Goal: Task Accomplishment & Management: Use online tool/utility

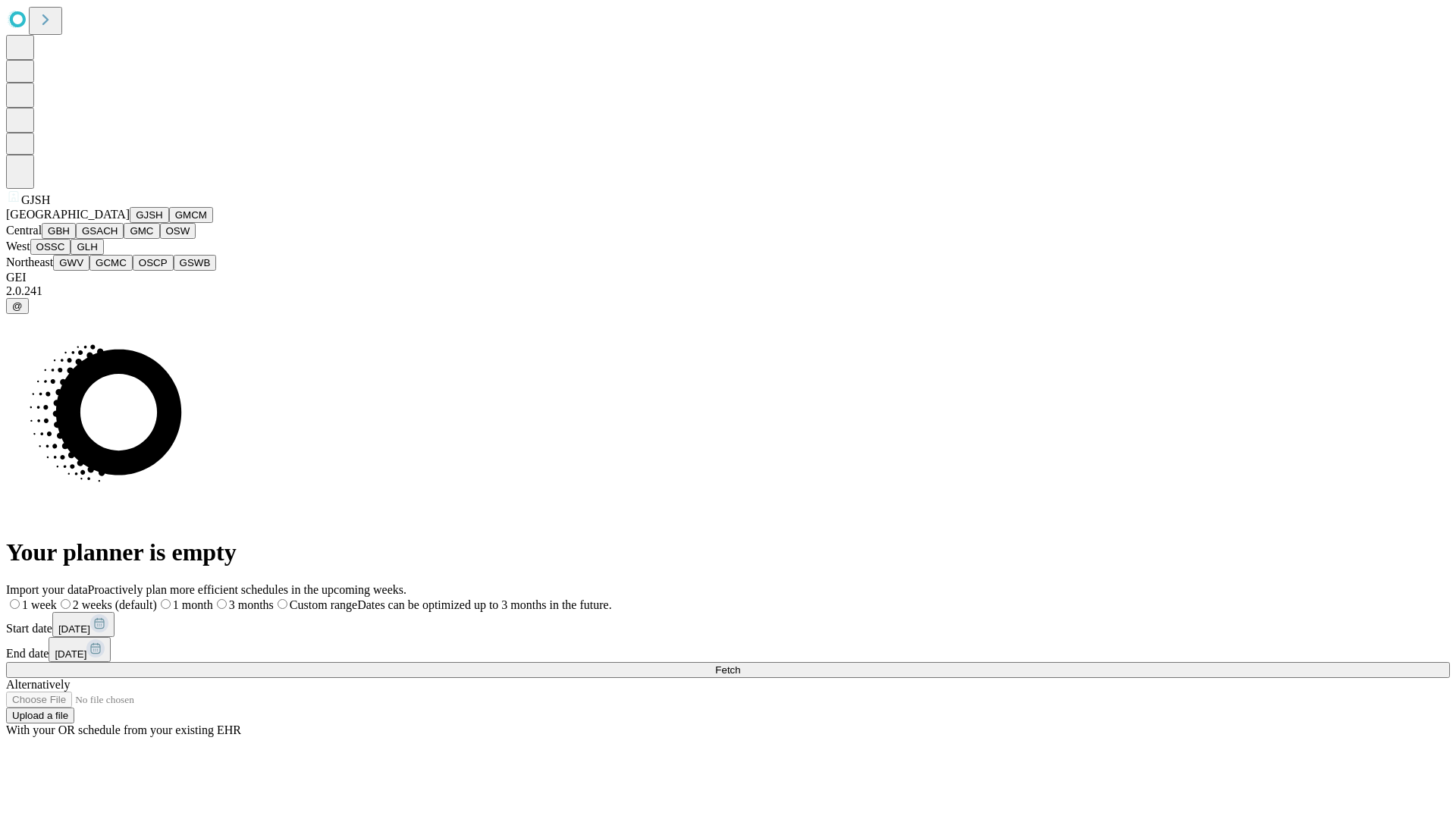
click at [129, 223] on button "GJSH" at bounding box center [148, 214] width 39 height 15
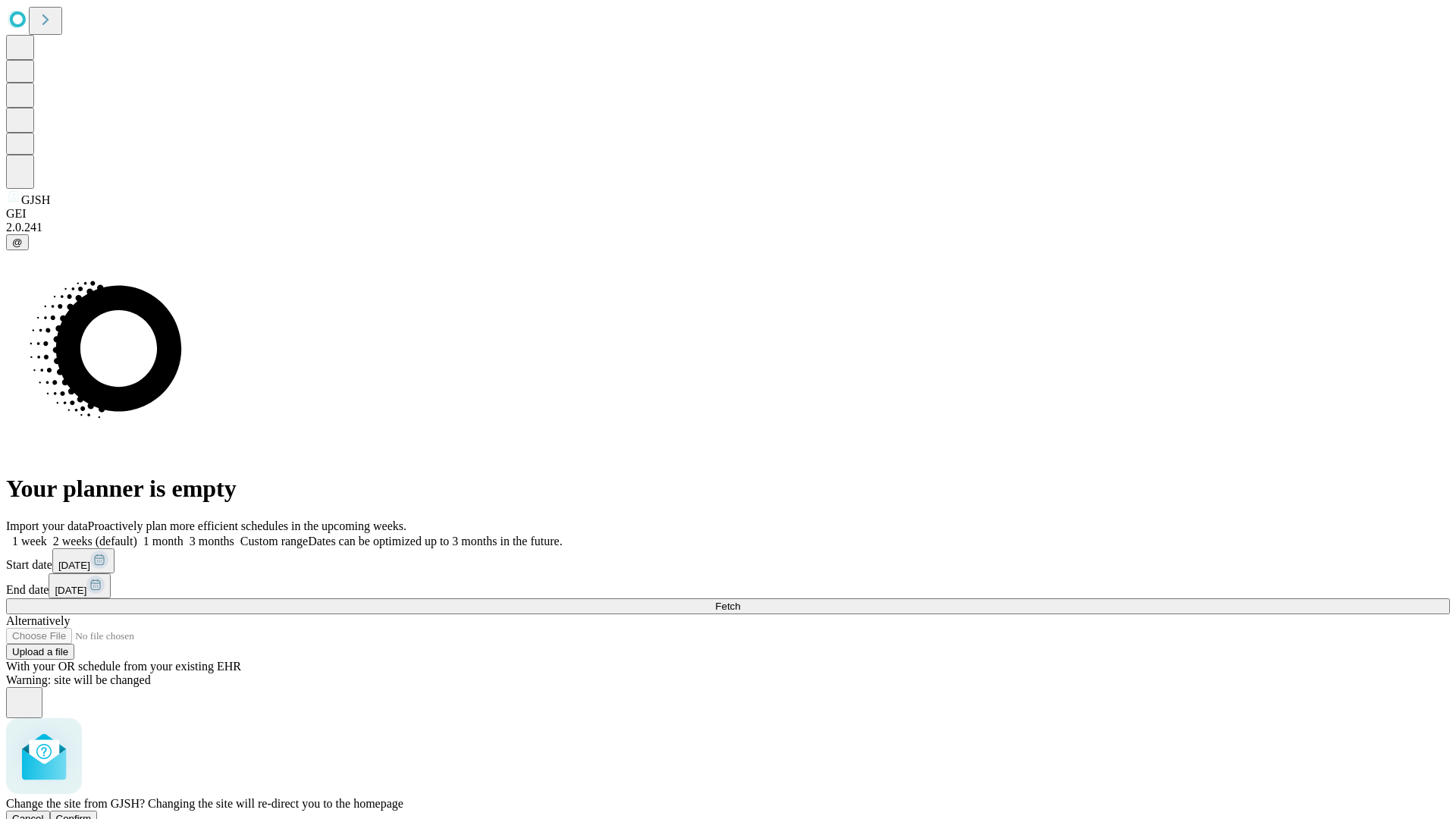
click at [92, 813] on span "Confirm" at bounding box center [74, 818] width 35 height 11
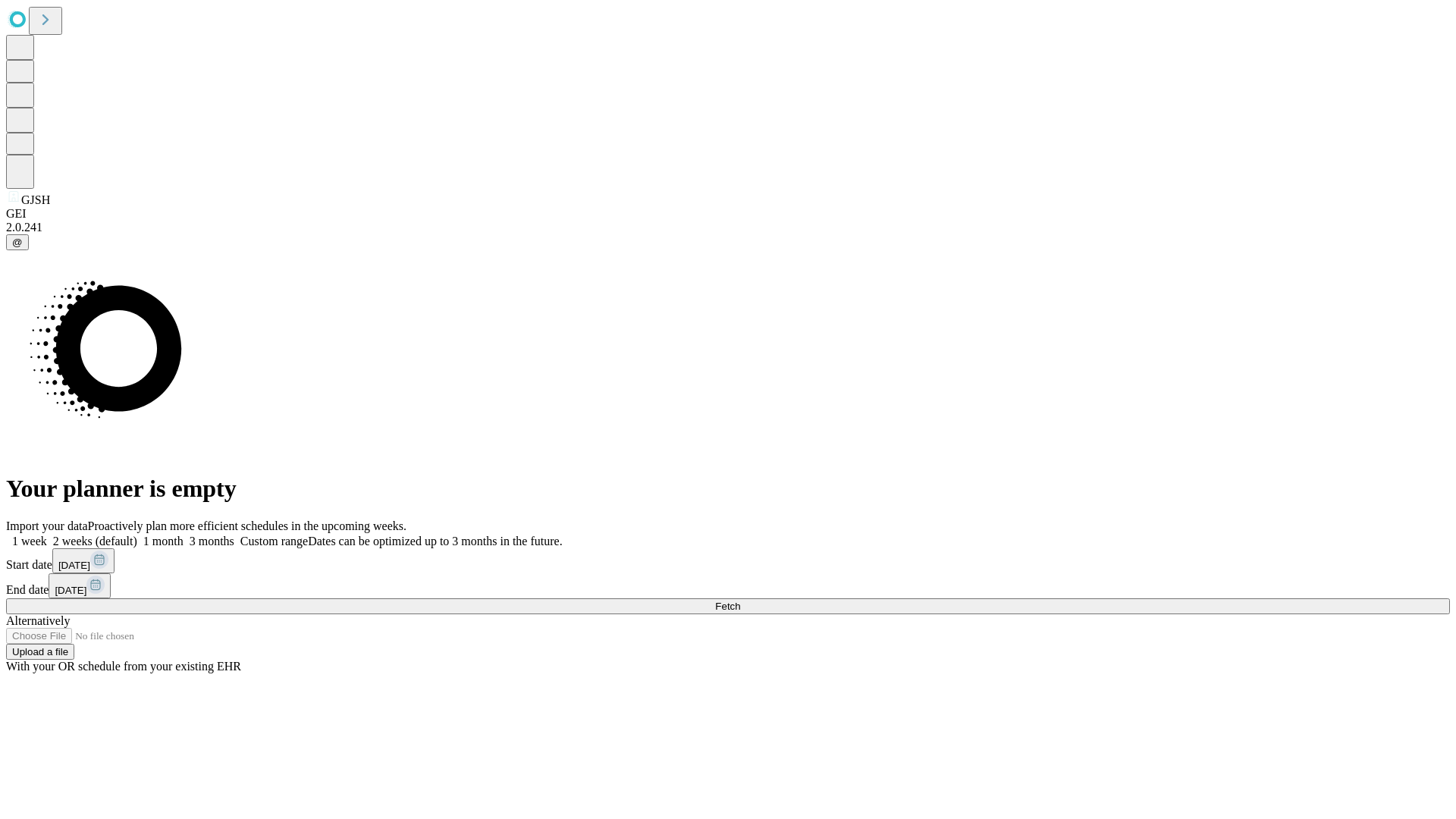
click at [184, 534] on label "1 month" at bounding box center [160, 541] width 46 height 13
click at [740, 601] on span "Fetch" at bounding box center [727, 606] width 25 height 11
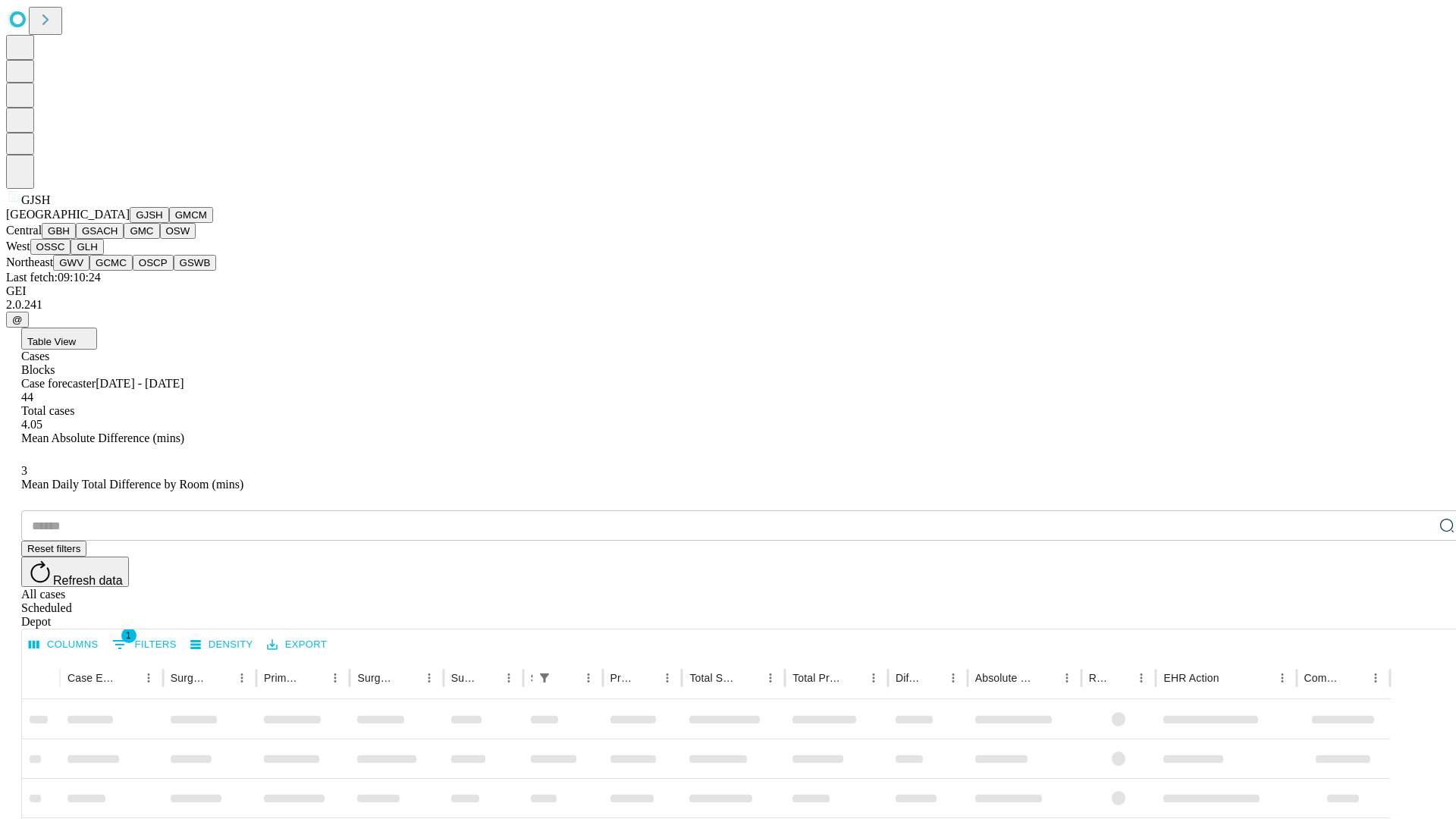
click at [169, 223] on button "GMCM" at bounding box center [191, 214] width 44 height 15
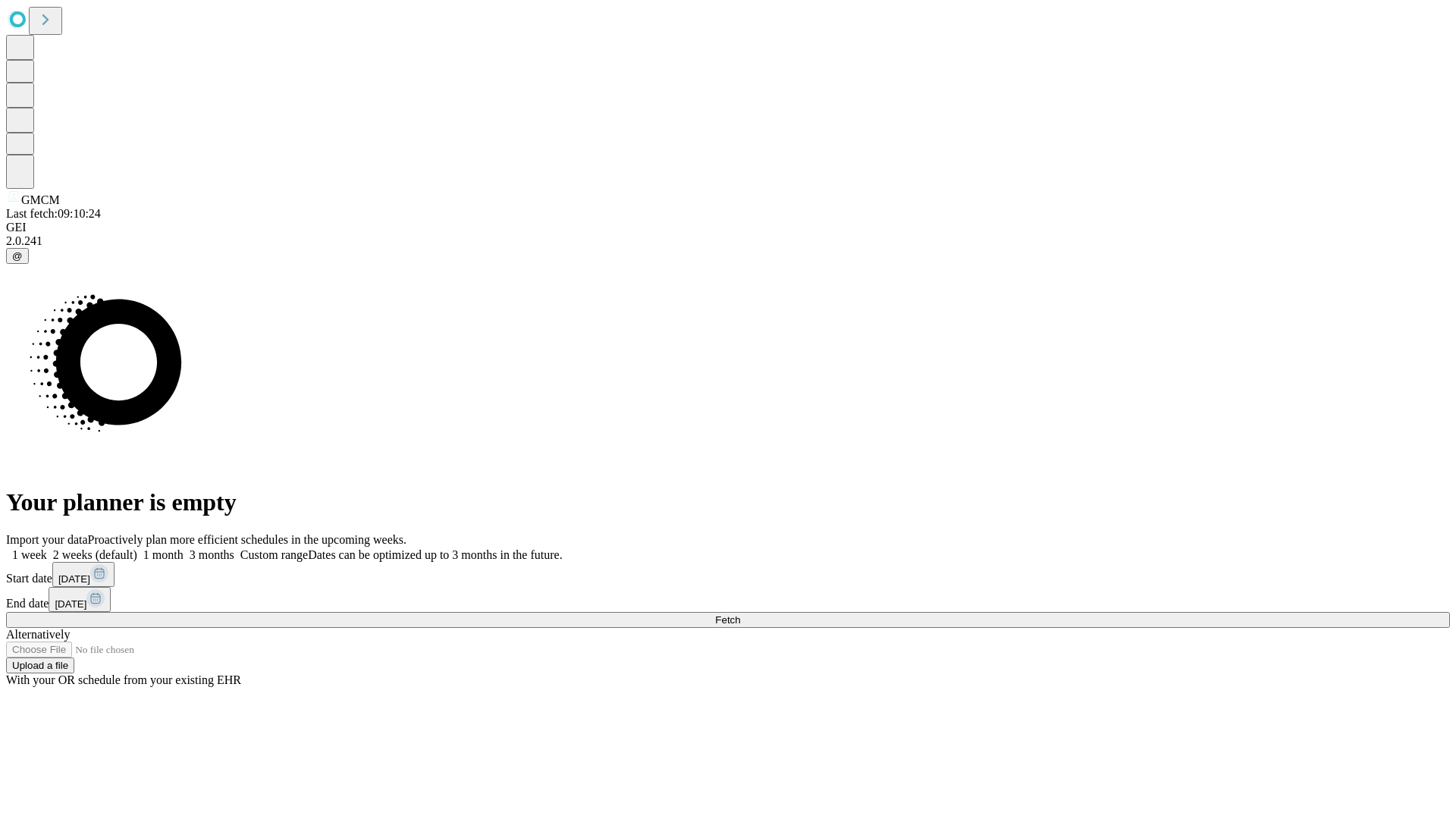
click at [184, 548] on label "1 month" at bounding box center [160, 554] width 46 height 13
click at [740, 614] on span "Fetch" at bounding box center [727, 620] width 25 height 11
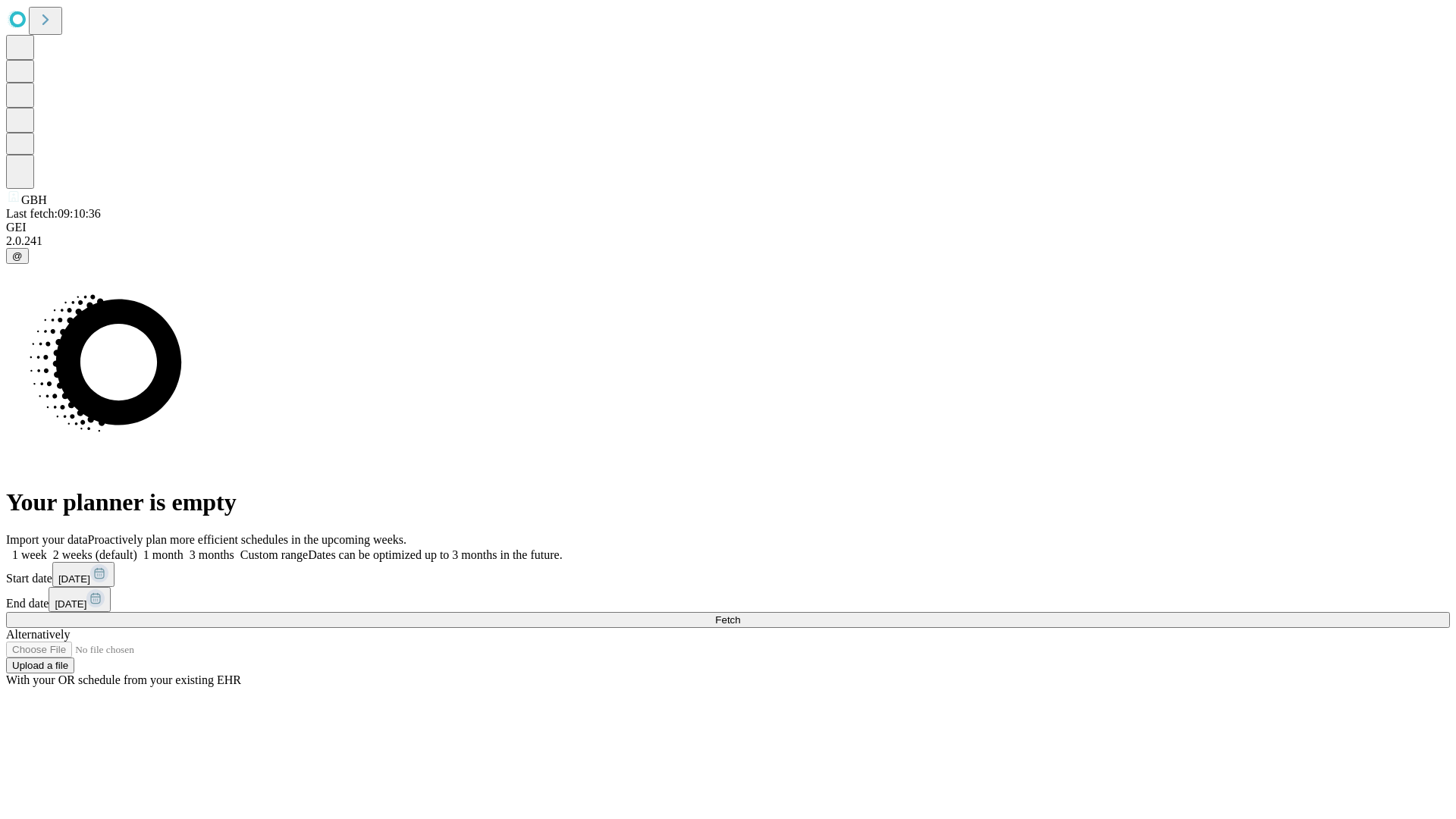
click at [184, 548] on label "1 month" at bounding box center [160, 554] width 46 height 13
click at [740, 614] on span "Fetch" at bounding box center [727, 620] width 25 height 11
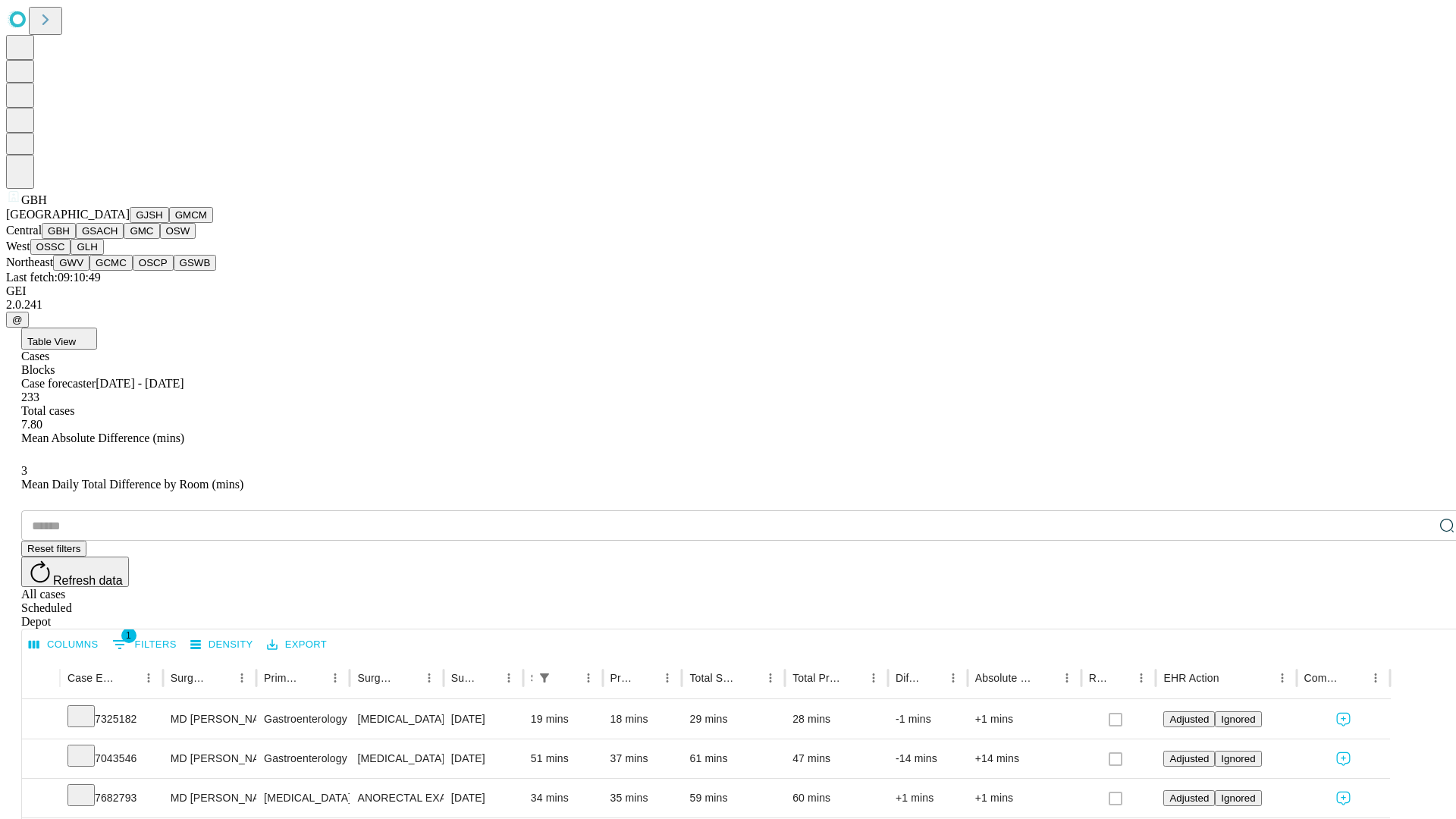
click at [117, 238] on button "GSACH" at bounding box center [99, 230] width 47 height 15
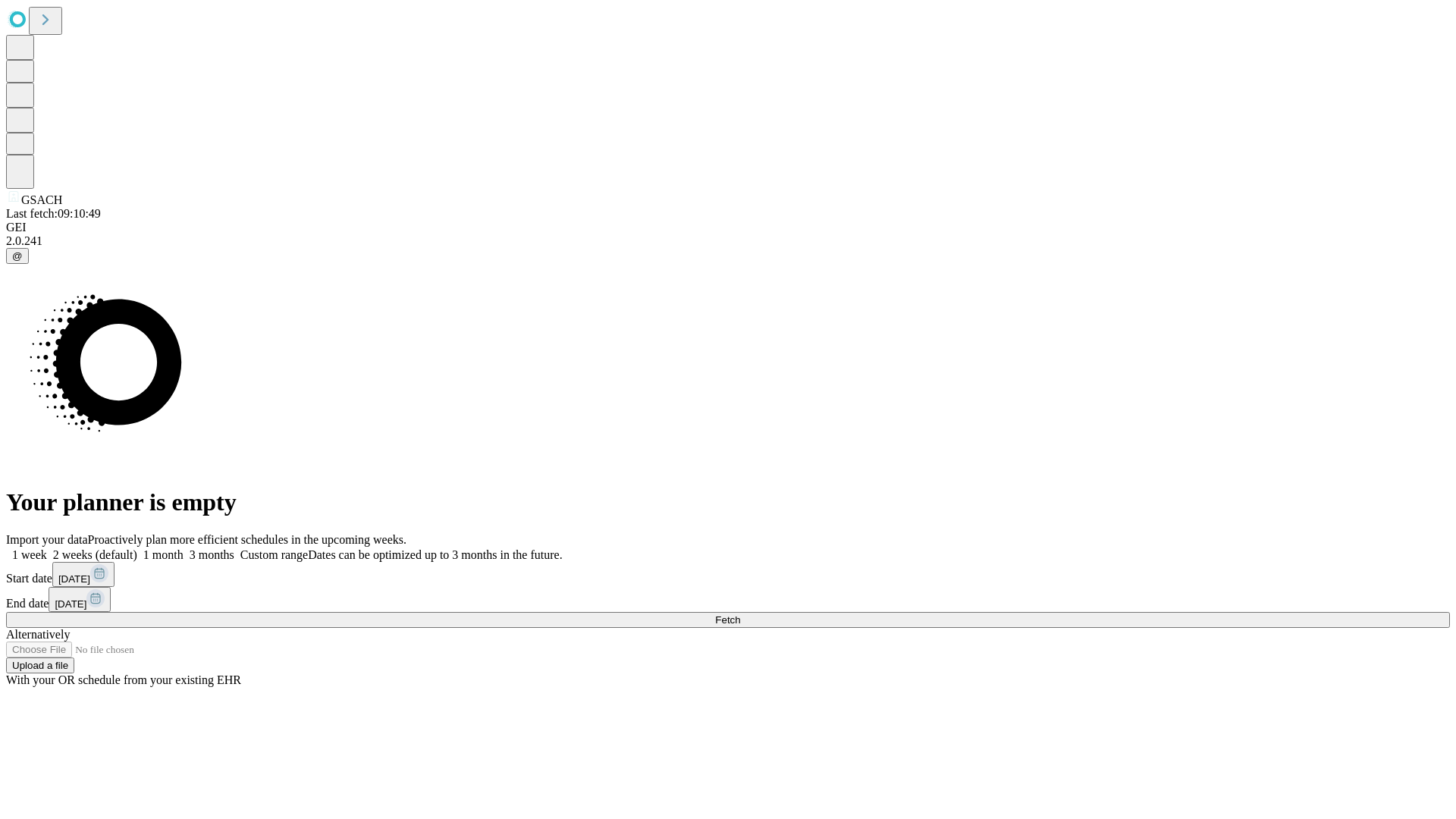
click at [184, 548] on label "1 month" at bounding box center [160, 554] width 46 height 13
click at [740, 614] on span "Fetch" at bounding box center [727, 620] width 25 height 11
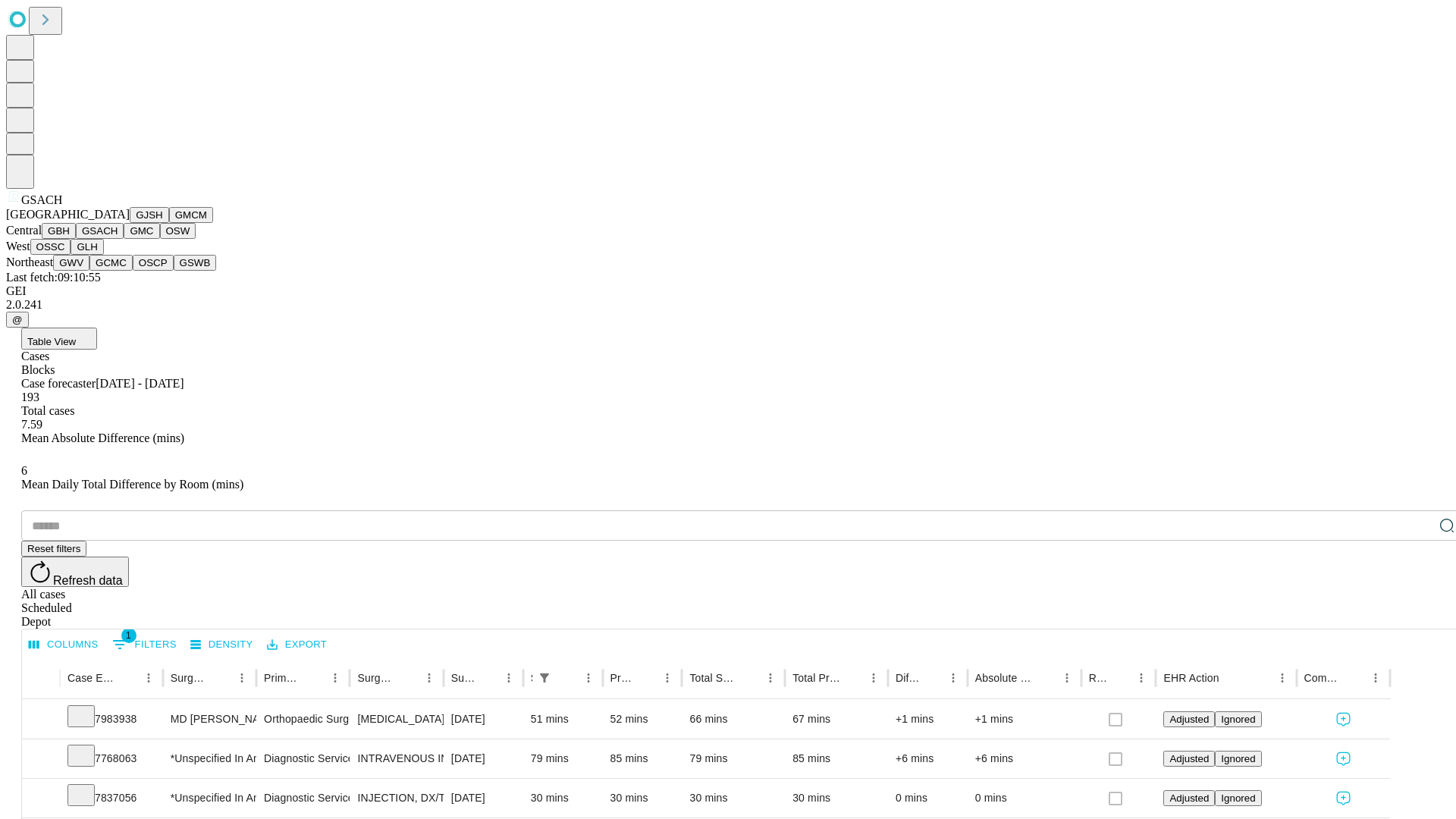
click at [124, 238] on button "GMC" at bounding box center [141, 230] width 35 height 15
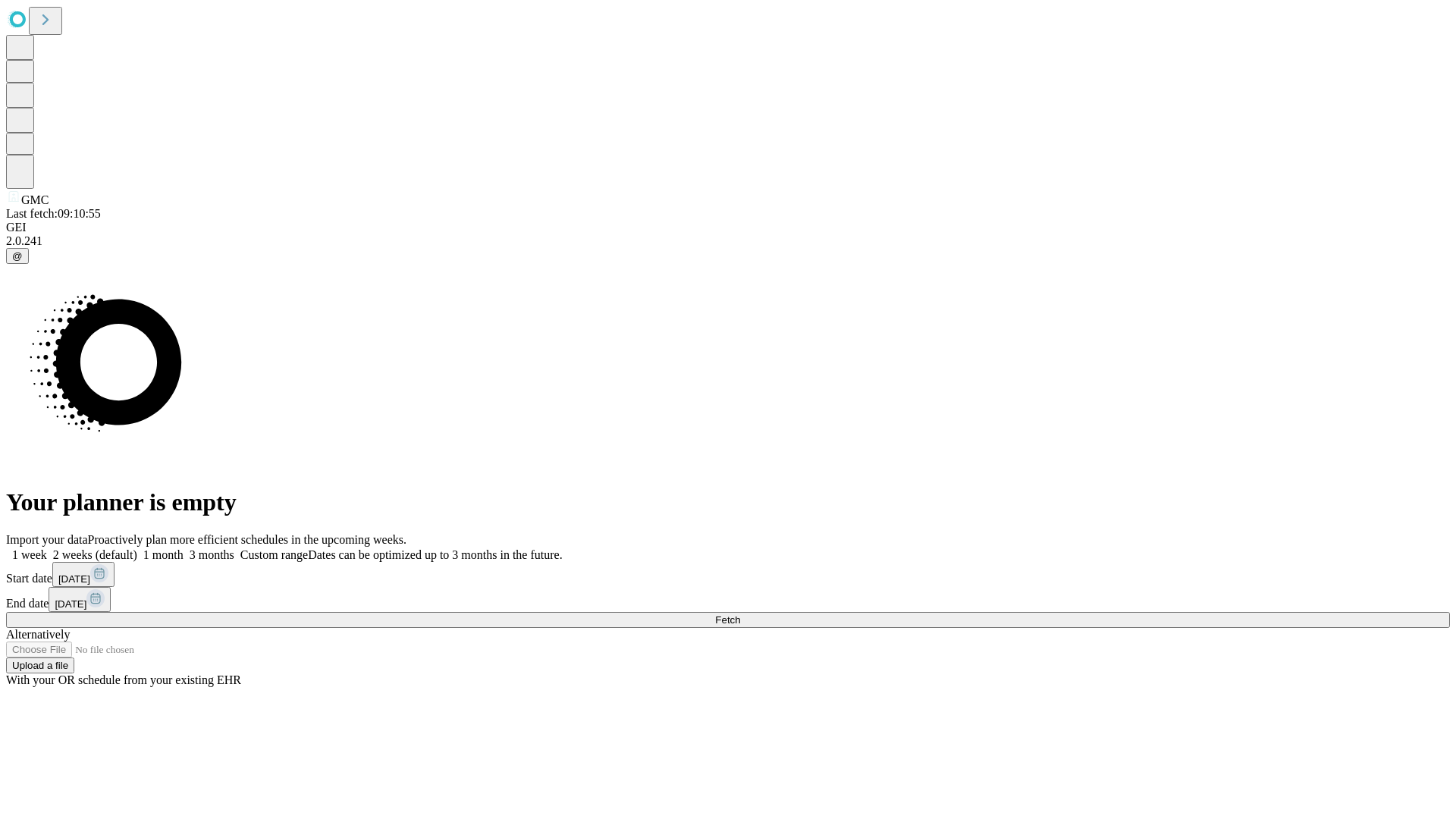
click at [184, 548] on label "1 month" at bounding box center [160, 554] width 46 height 13
click at [740, 614] on span "Fetch" at bounding box center [727, 620] width 25 height 11
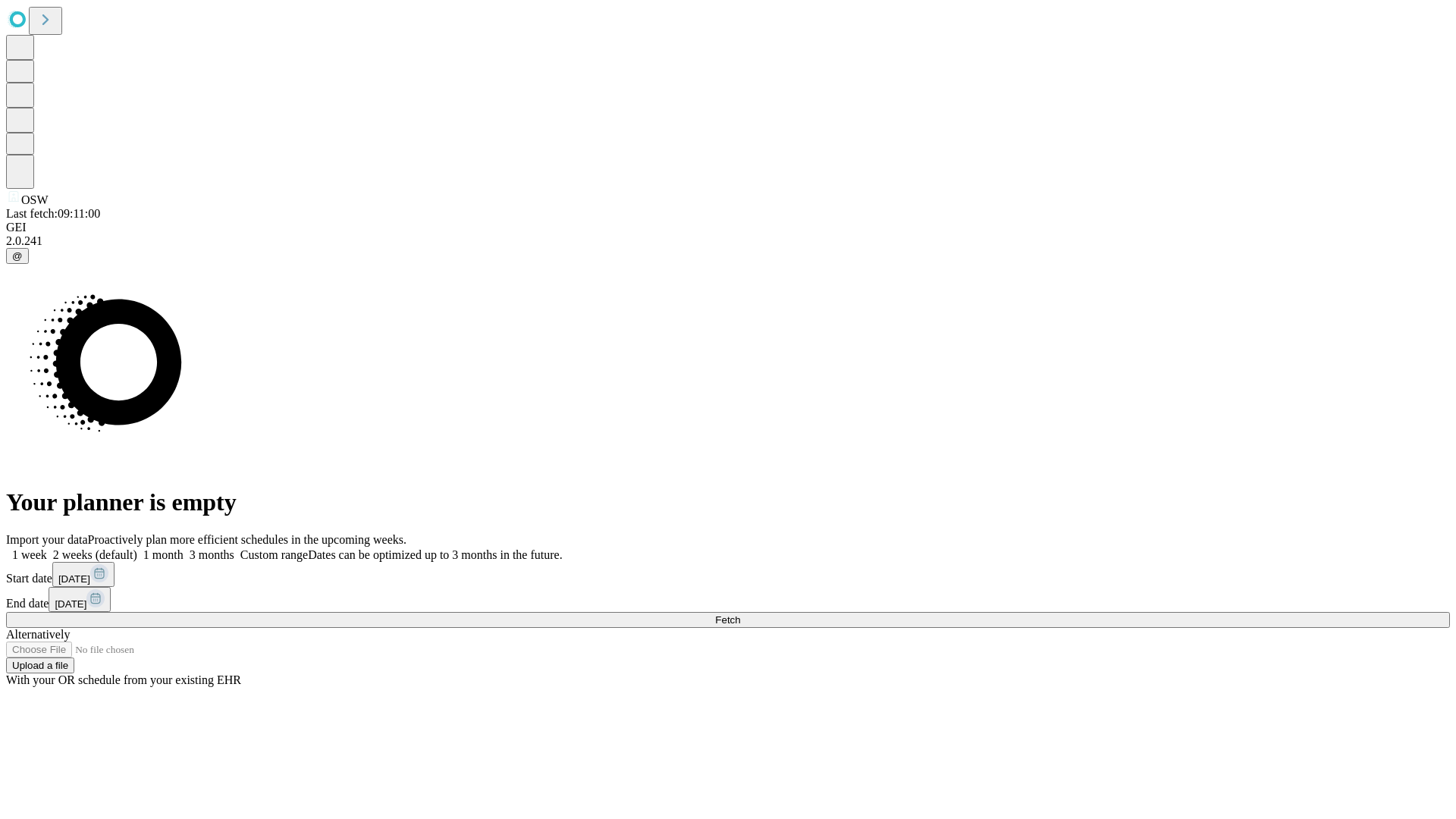
click at [184, 548] on label "1 month" at bounding box center [160, 554] width 46 height 13
click at [740, 614] on span "Fetch" at bounding box center [727, 620] width 25 height 11
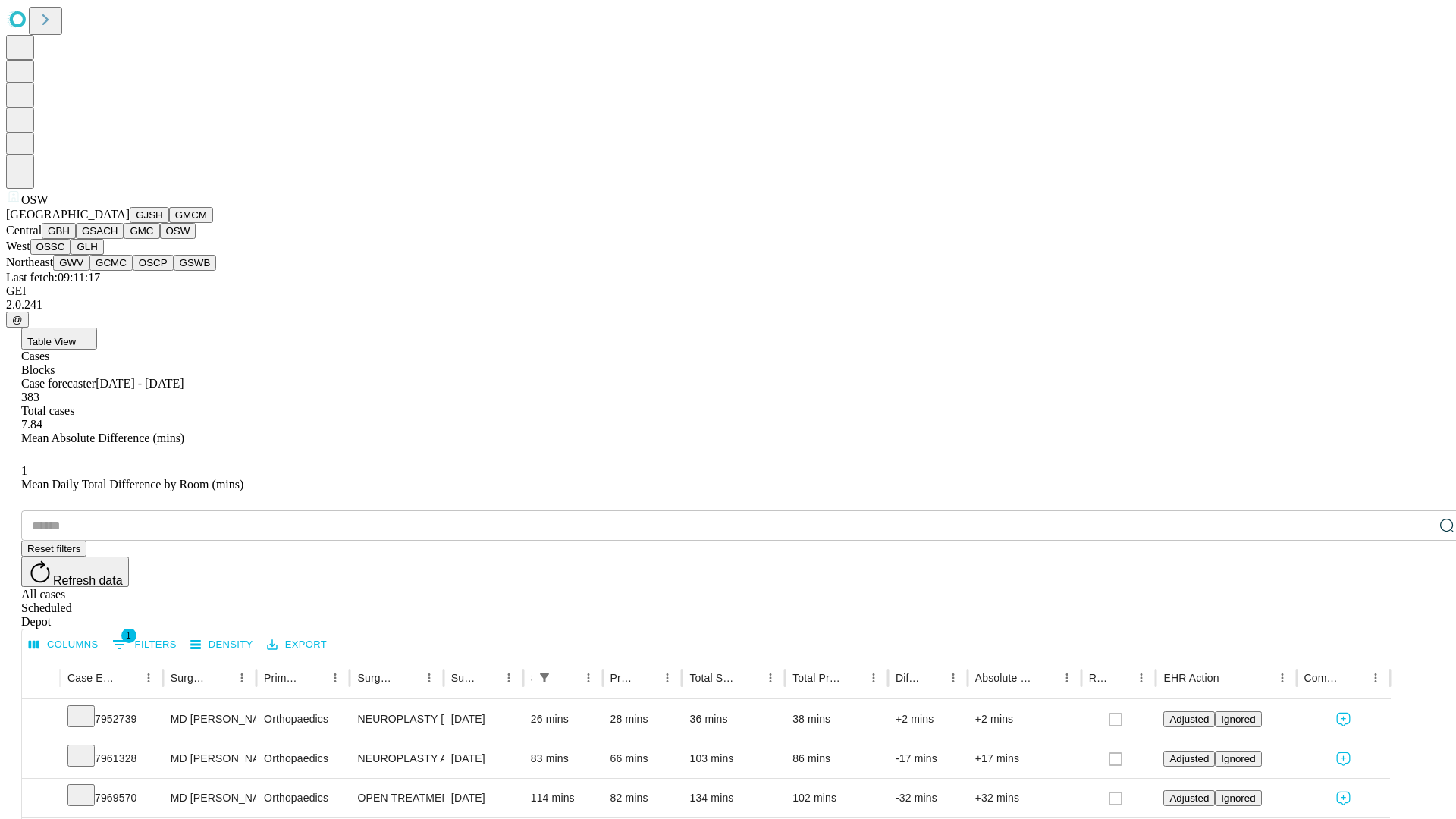
click at [71, 255] on button "OSSC" at bounding box center [50, 246] width 41 height 15
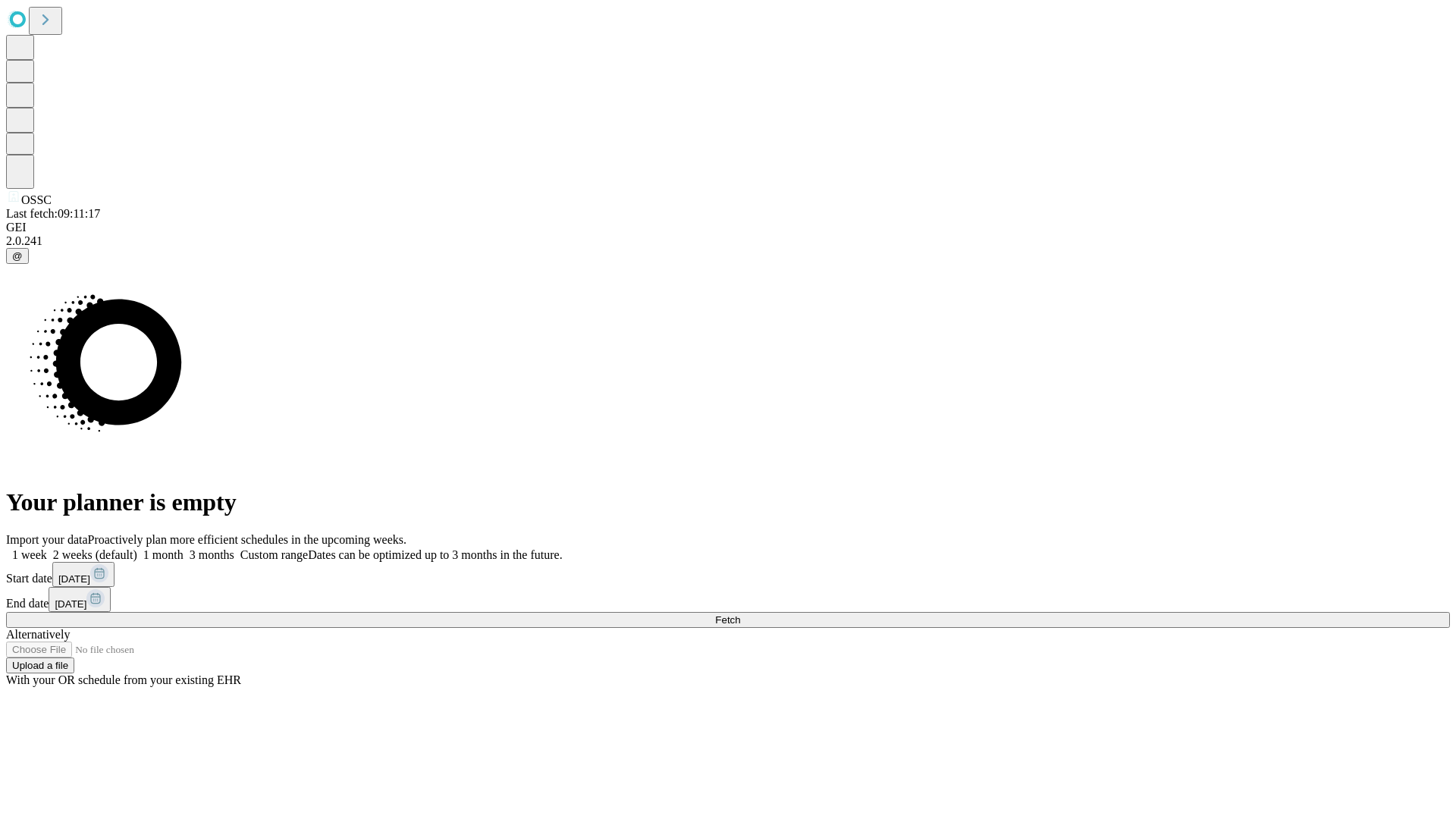
click at [184, 548] on label "1 month" at bounding box center [160, 554] width 46 height 13
click at [740, 614] on span "Fetch" at bounding box center [727, 620] width 25 height 11
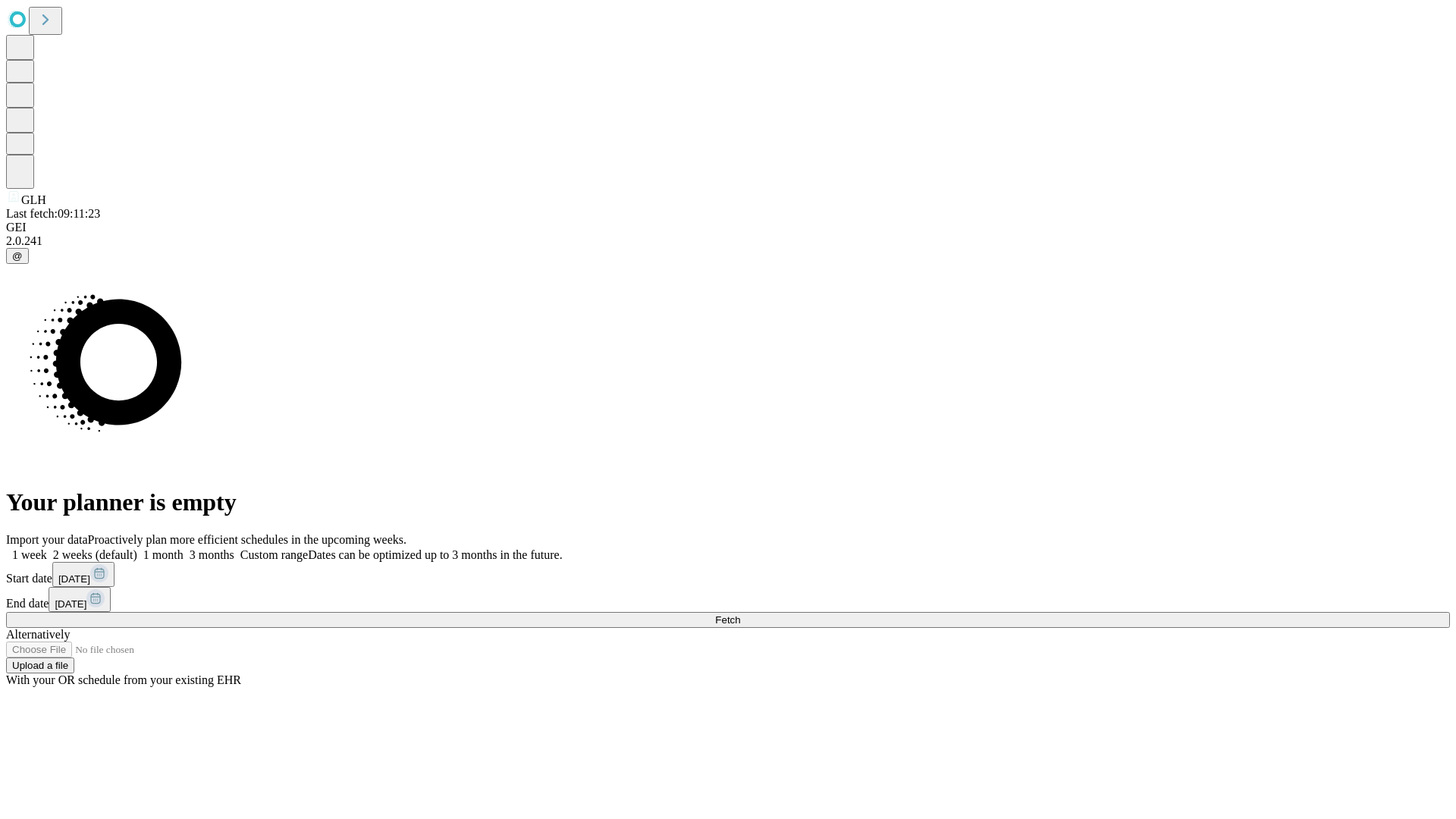
click at [740, 614] on span "Fetch" at bounding box center [727, 620] width 25 height 11
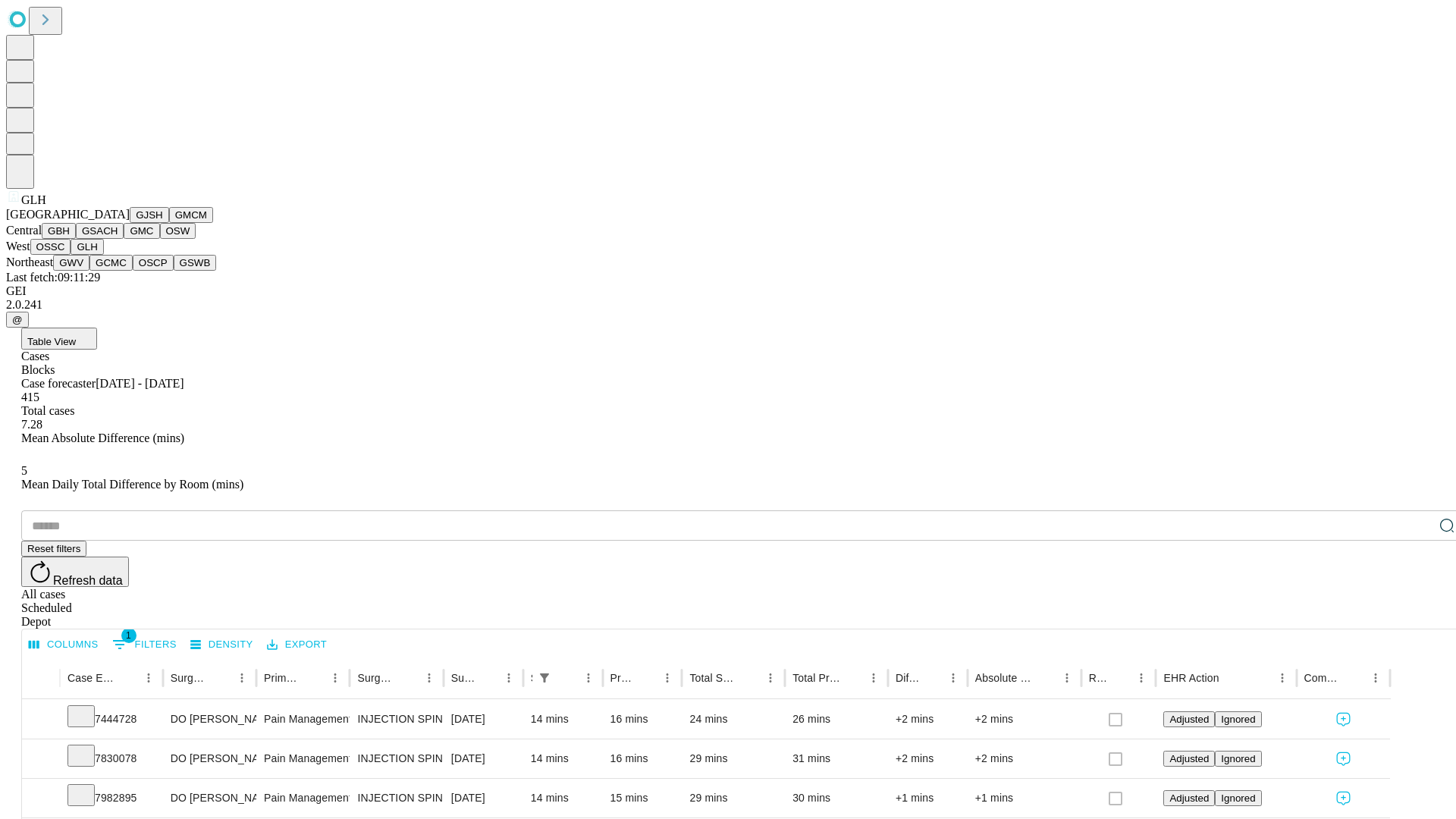
click at [89, 270] on button "GWV" at bounding box center [71, 262] width 36 height 15
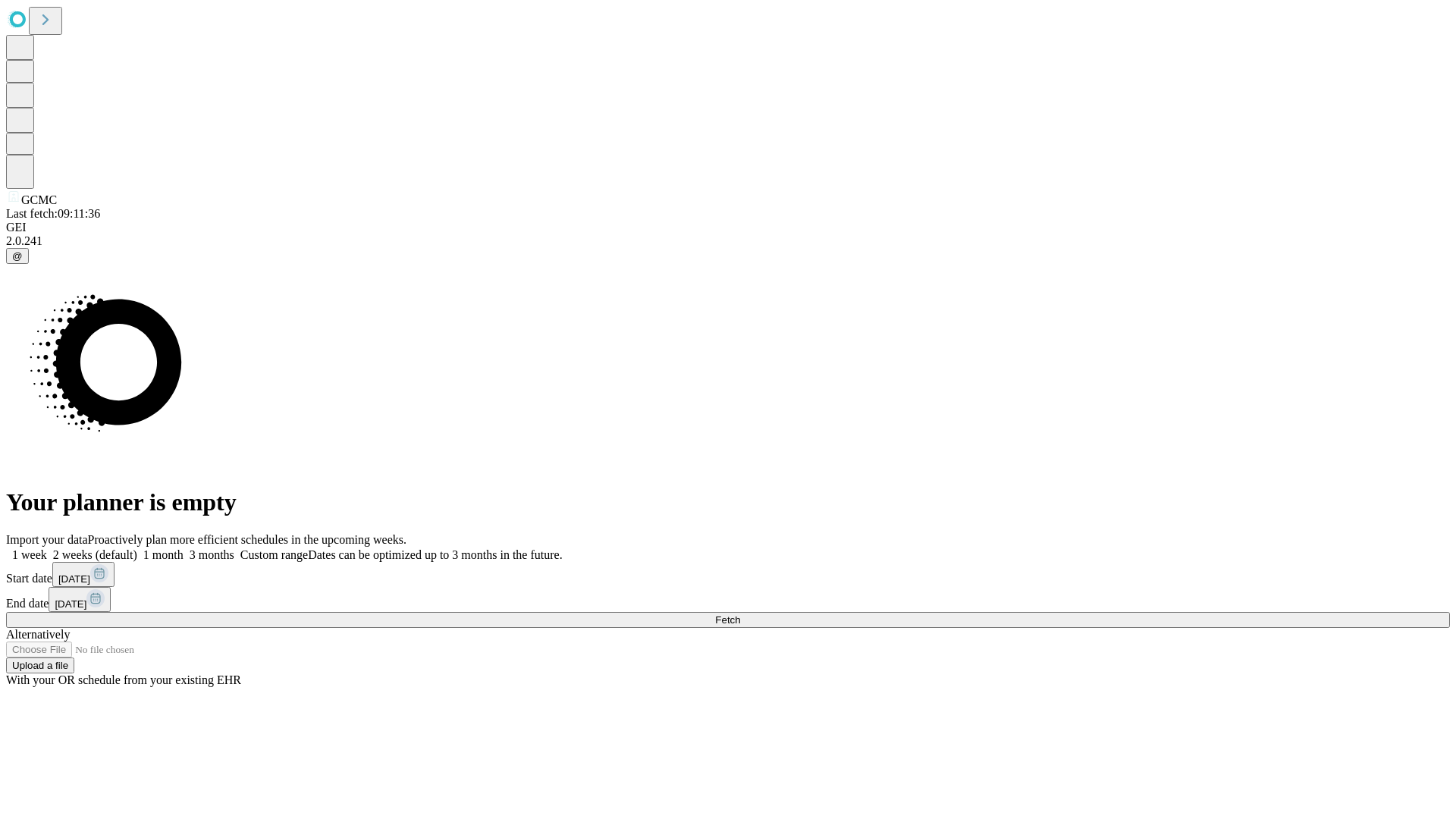
click at [184, 548] on label "1 month" at bounding box center [160, 554] width 46 height 13
click at [740, 614] on span "Fetch" at bounding box center [727, 620] width 25 height 11
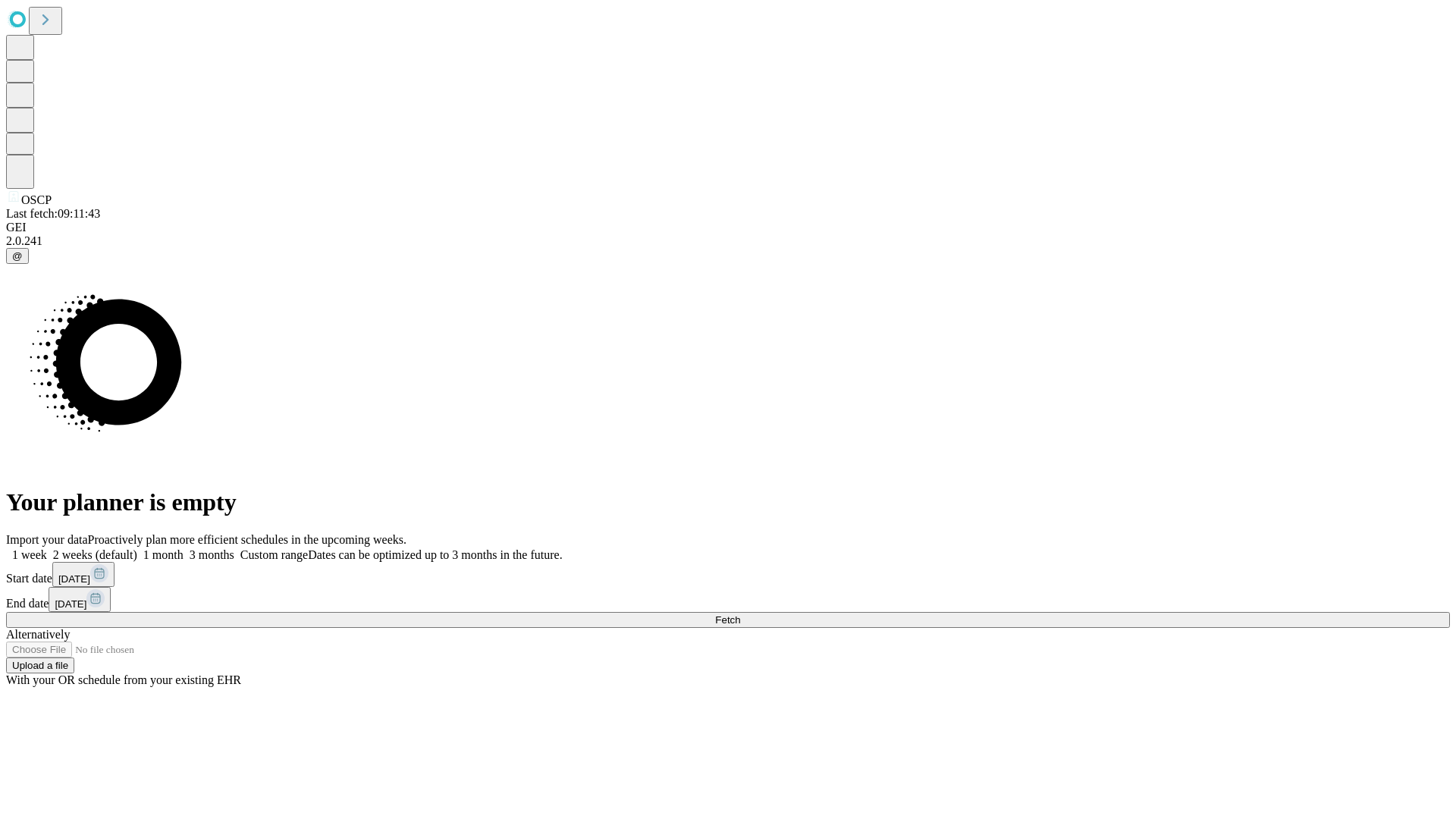
click at [184, 548] on label "1 month" at bounding box center [160, 554] width 46 height 13
click at [740, 614] on span "Fetch" at bounding box center [727, 620] width 25 height 11
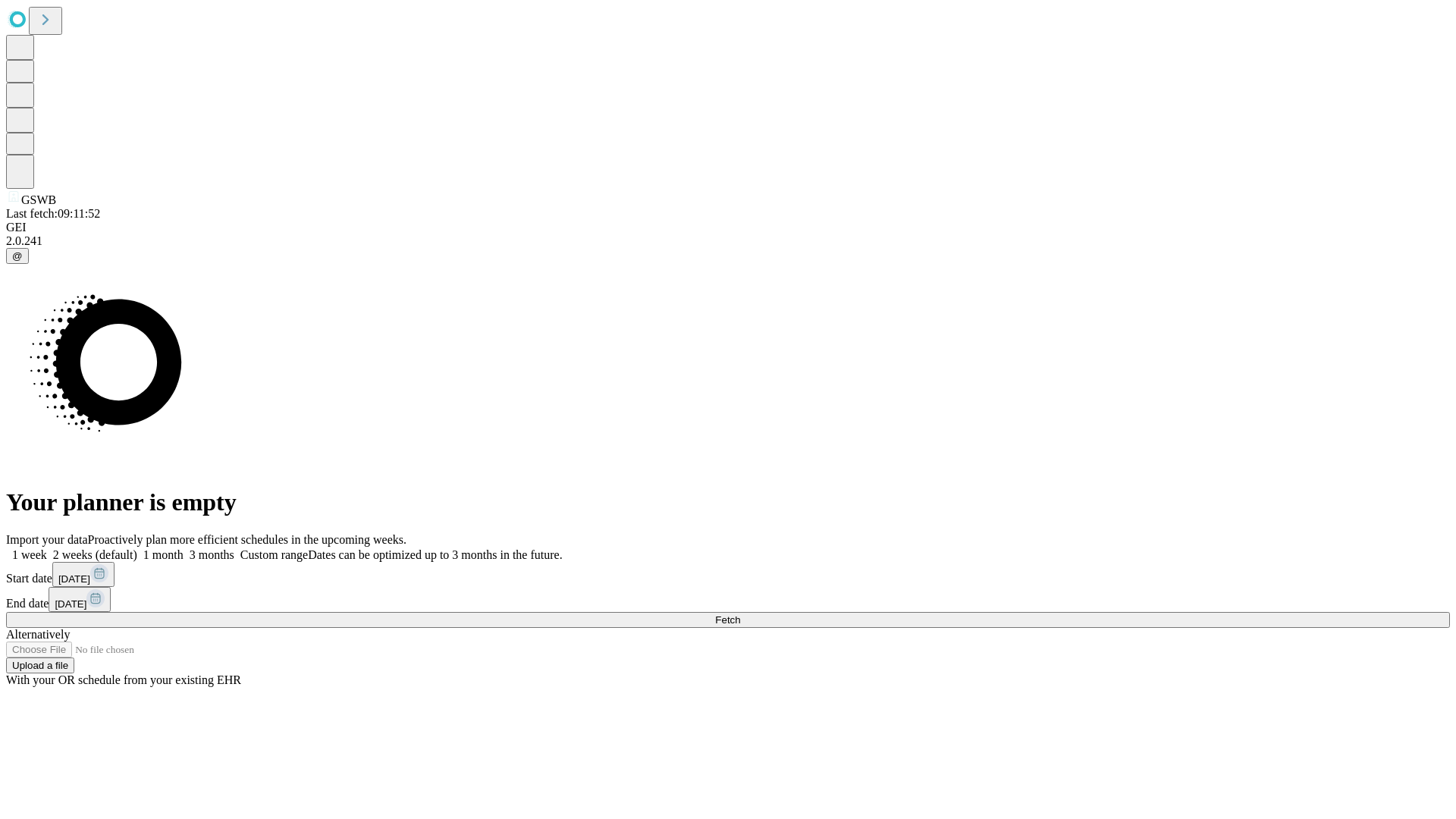
click at [184, 548] on label "1 month" at bounding box center [160, 554] width 46 height 13
click at [740, 614] on span "Fetch" at bounding box center [727, 620] width 25 height 11
